Goal: Information Seeking & Learning: Learn about a topic

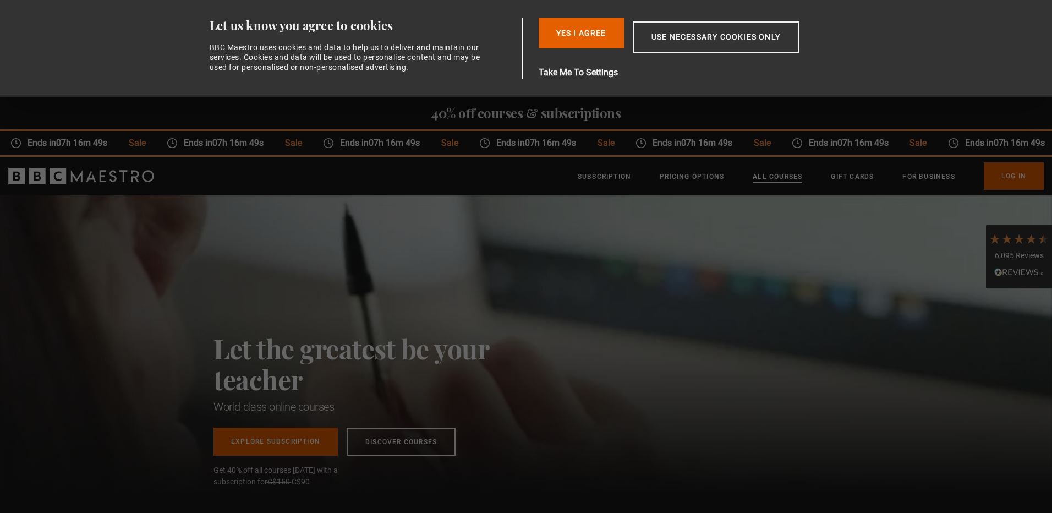
click at [765, 178] on link "All Courses" at bounding box center [776, 176] width 49 height 11
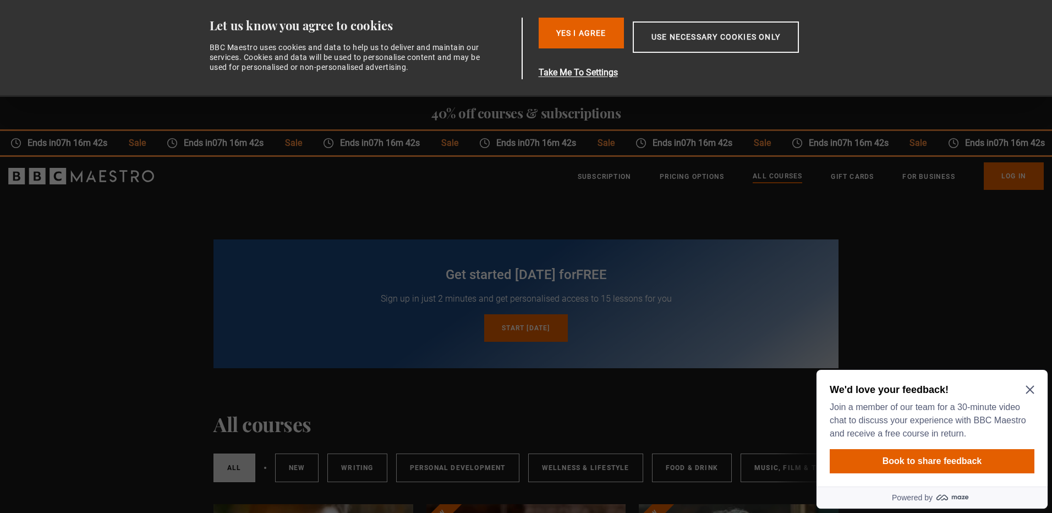
click at [1033, 387] on icon "Close Maze Prompt" at bounding box center [1029, 389] width 9 height 9
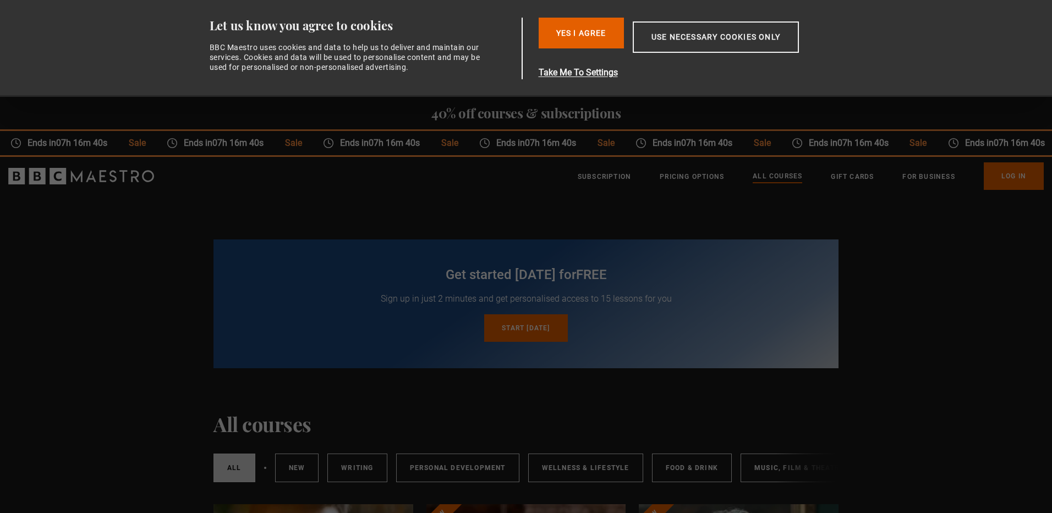
click at [700, 32] on button "Use necessary cookies only" at bounding box center [715, 36] width 166 height 31
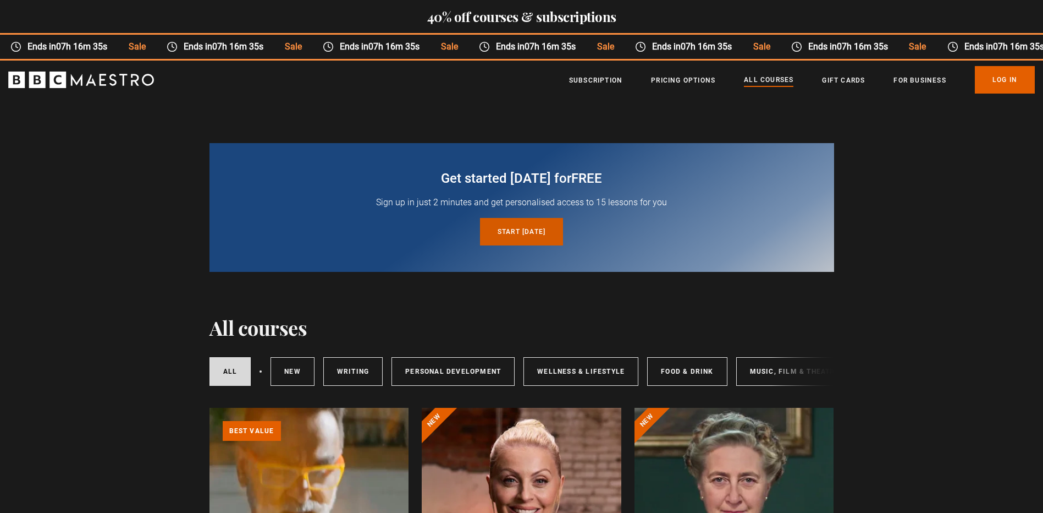
scroll to position [252, 0]
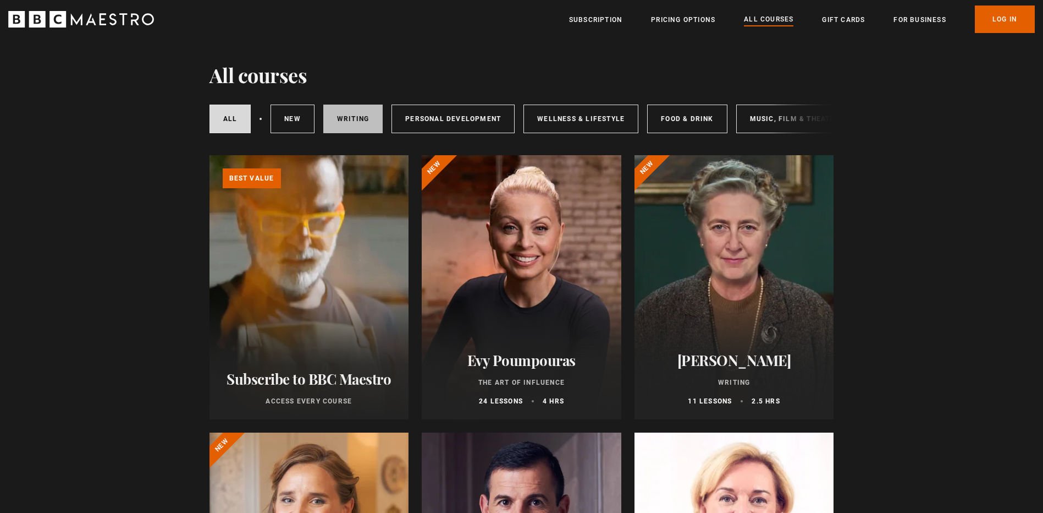
click at [366, 121] on link "Writing" at bounding box center [352, 118] width 59 height 29
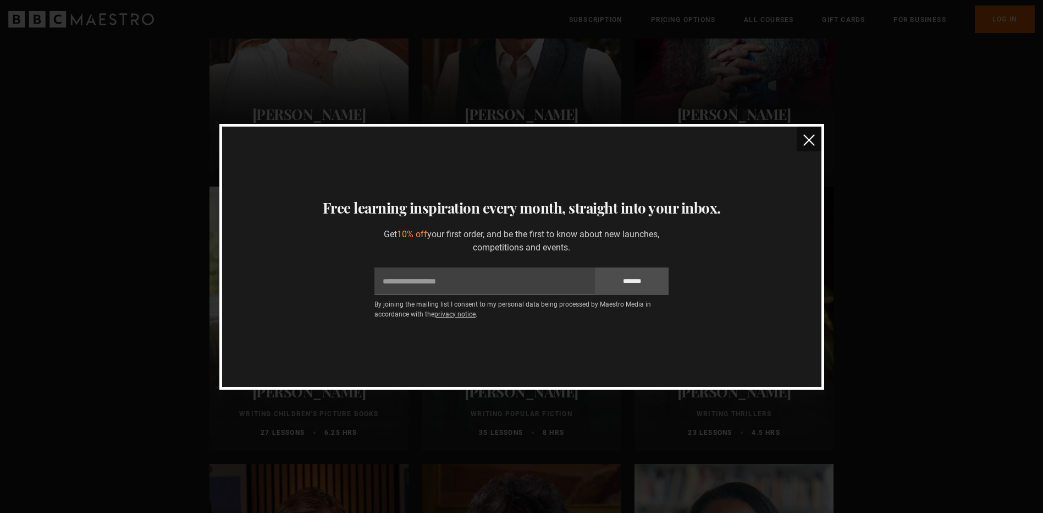
scroll to position [775, 0]
click at [808, 144] on img "close" at bounding box center [809, 140] width 12 height 12
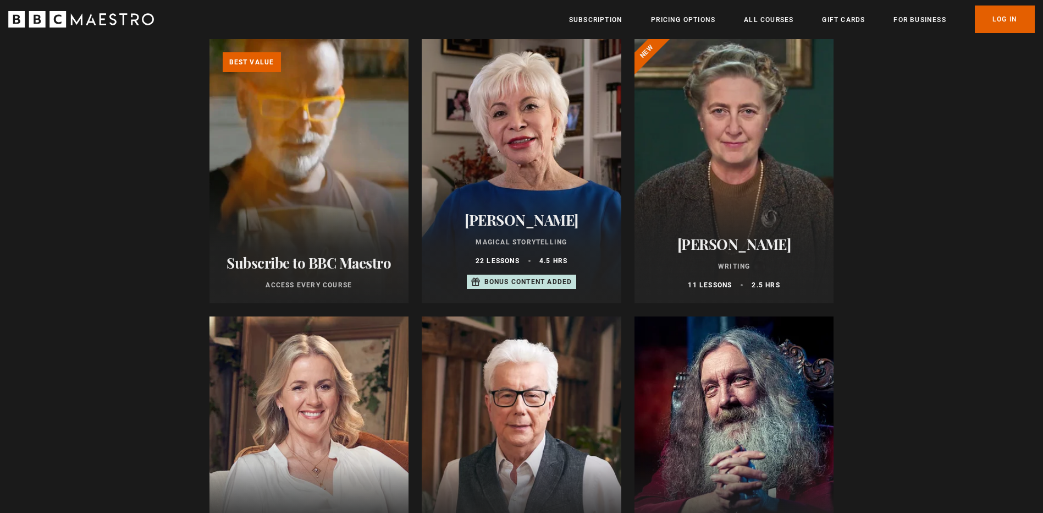
scroll to position [0, 0]
